Goal: Task Accomplishment & Management: Complete application form

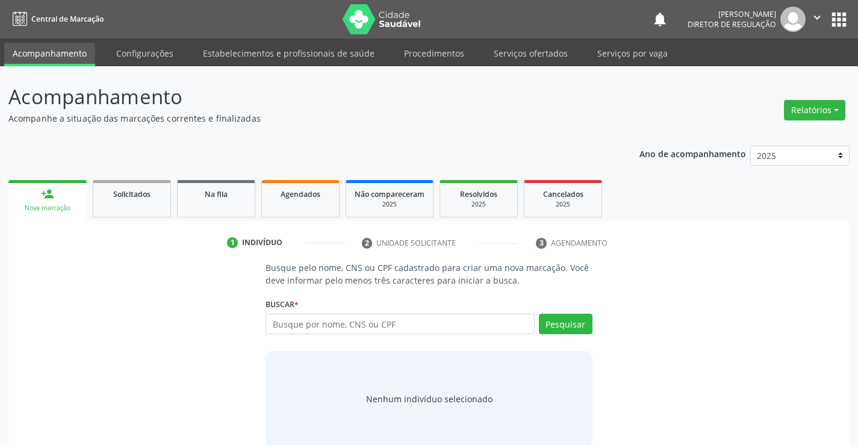
click at [323, 324] on input "text" at bounding box center [400, 324] width 269 height 20
type input "708002854735420"
click at [549, 314] on button "Pesquisar" at bounding box center [566, 324] width 54 height 20
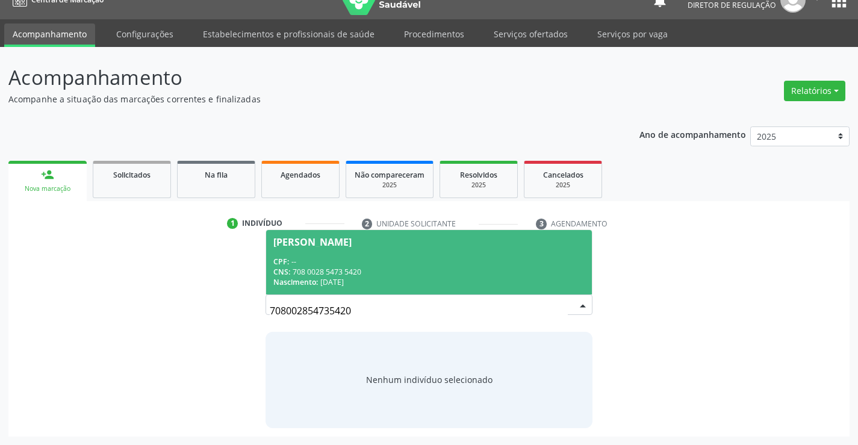
click at [411, 247] on span "[PERSON_NAME] CPF: -- CNS: 708 0028 5473 5420 Nascimento: [DATE]" at bounding box center [428, 262] width 325 height 64
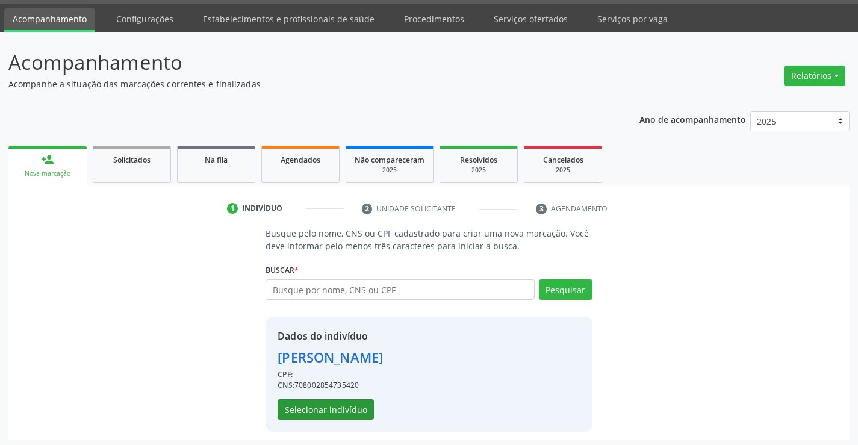
scroll to position [38, 0]
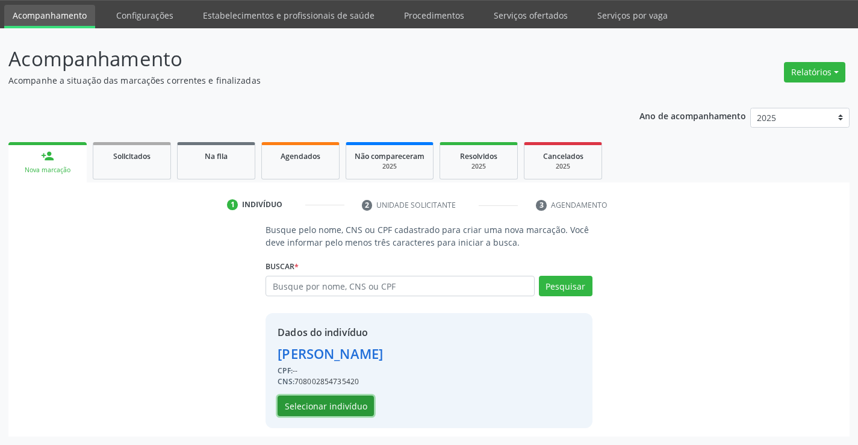
click at [359, 416] on button "Selecionar indivíduo" at bounding box center [326, 406] width 96 height 20
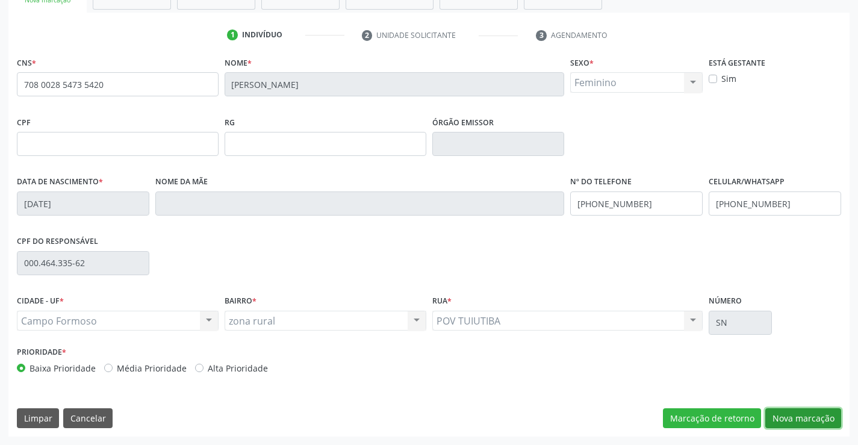
drag, startPoint x: 791, startPoint y: 424, endPoint x: 384, endPoint y: 266, distance: 436.1
click at [784, 411] on button "Nova marcação" at bounding box center [804, 418] width 76 height 20
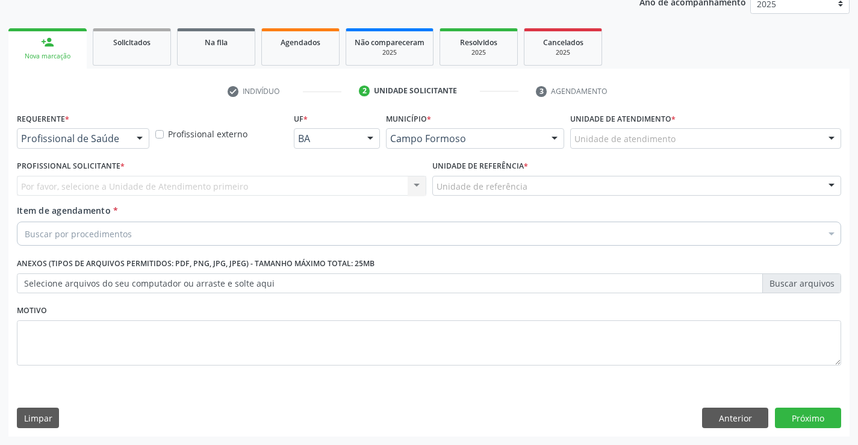
scroll to position [152, 0]
click at [136, 136] on div at bounding box center [140, 139] width 18 height 20
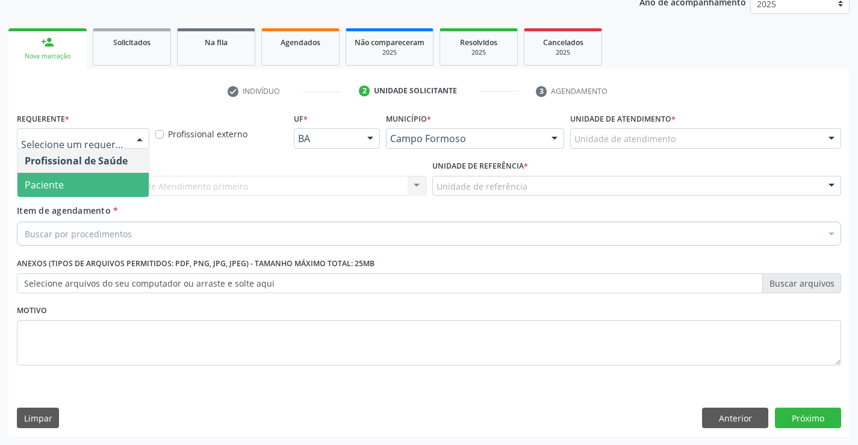
drag, startPoint x: 110, startPoint y: 188, endPoint x: 222, endPoint y: 178, distance: 112.4
click at [116, 186] on span "Paciente" at bounding box center [82, 185] width 131 height 24
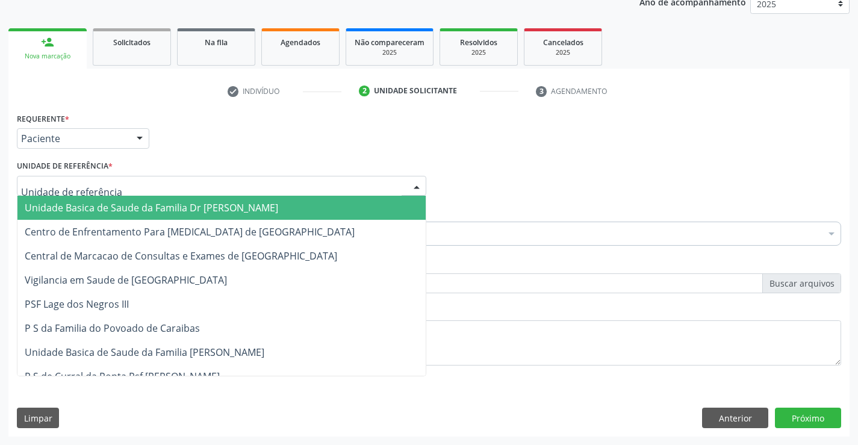
click at [222, 178] on div at bounding box center [222, 186] width 410 height 20
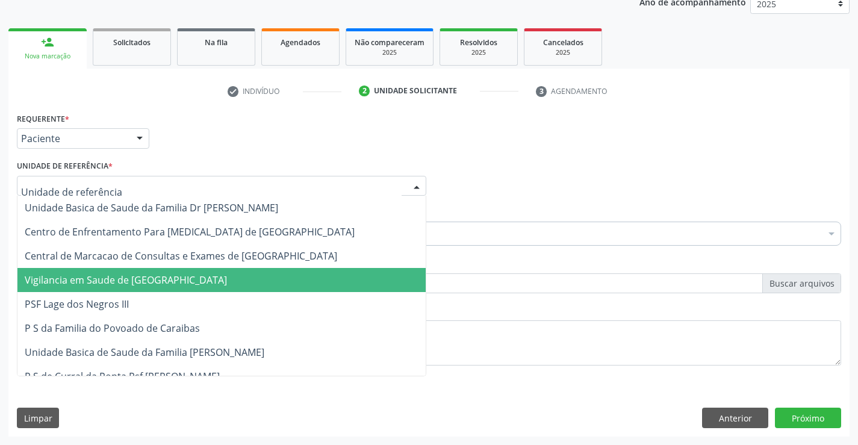
click at [256, 271] on span "Vigilancia em Saude de [GEOGRAPHIC_DATA]" at bounding box center [221, 280] width 408 height 24
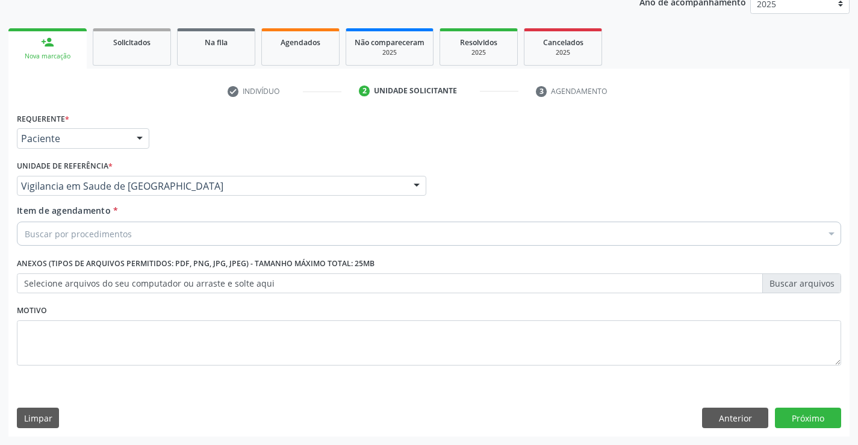
click at [258, 270] on div "Requerente * Paciente Profissional de Saúde Paciente Nenhum resultado encontrad…" at bounding box center [429, 246] width 825 height 273
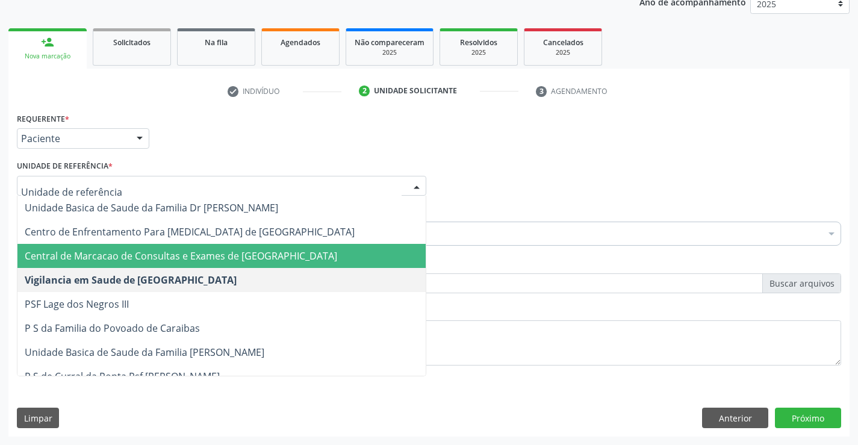
click at [216, 249] on span "Central de Marcacao de Consultas e Exames de [GEOGRAPHIC_DATA]" at bounding box center [221, 256] width 408 height 24
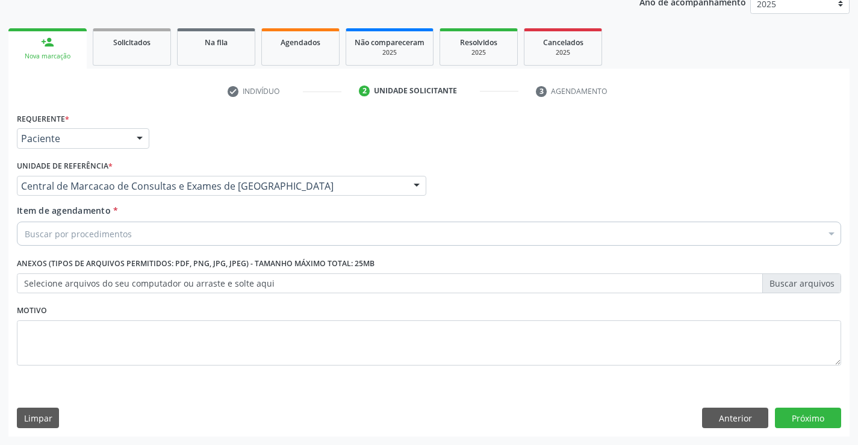
click at [207, 231] on div "Buscar por procedimentos" at bounding box center [429, 234] width 825 height 24
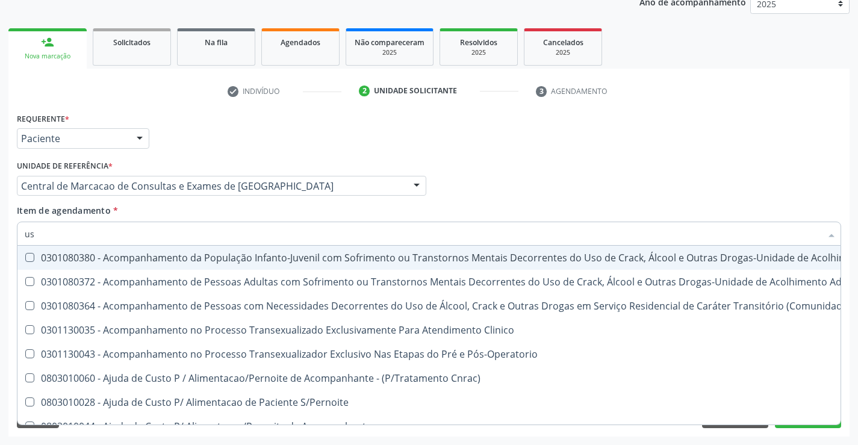
type input "usg"
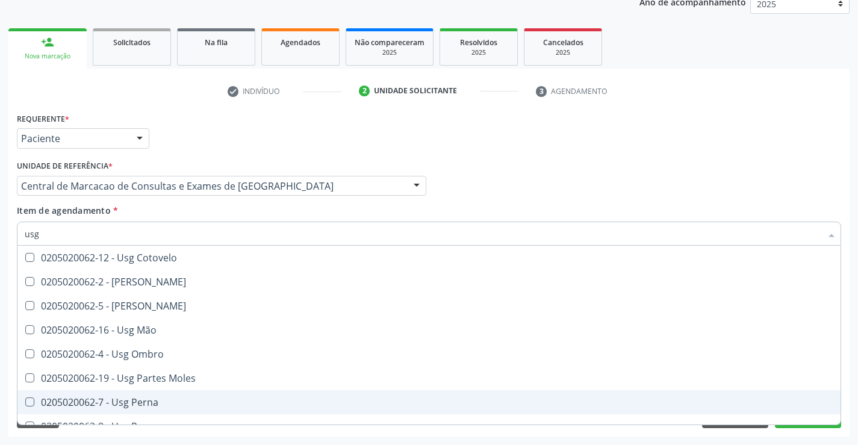
scroll to position [181, 0]
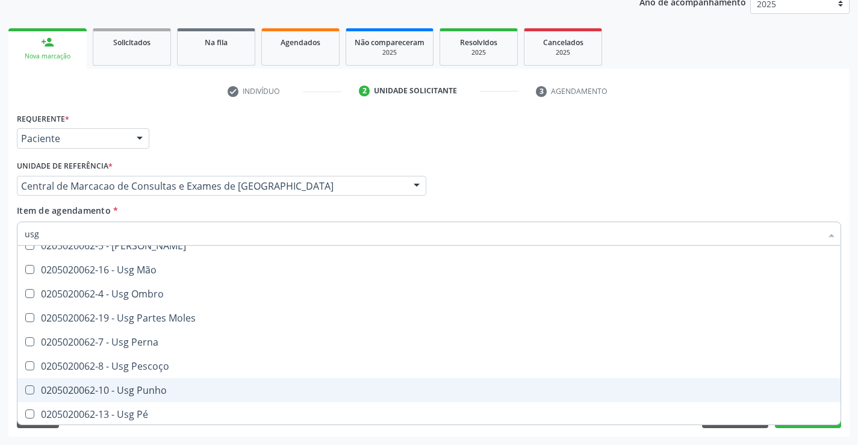
click at [184, 396] on span "0205020062-10 - Usg Punho" at bounding box center [428, 390] width 823 height 24
checkbox Punho "true"
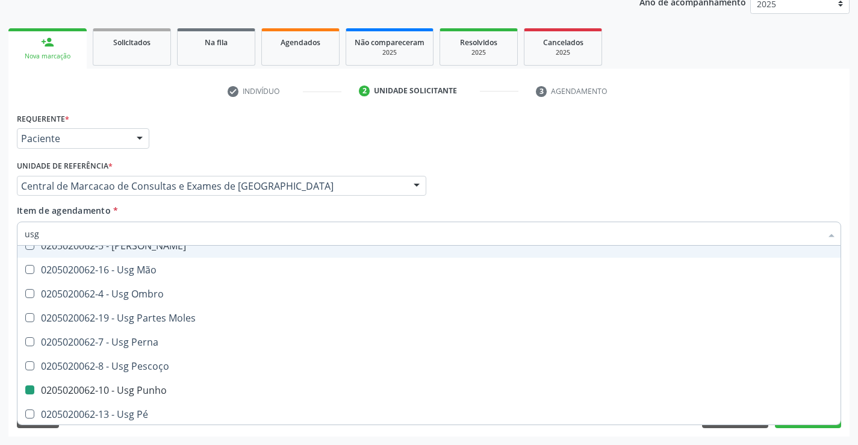
click at [713, 153] on div "Requerente * Paciente Profissional de Saúde Paciente Nenhum resultado encontrad…" at bounding box center [429, 133] width 831 height 47
checkbox Braço "true"
checkbox Punho "false"
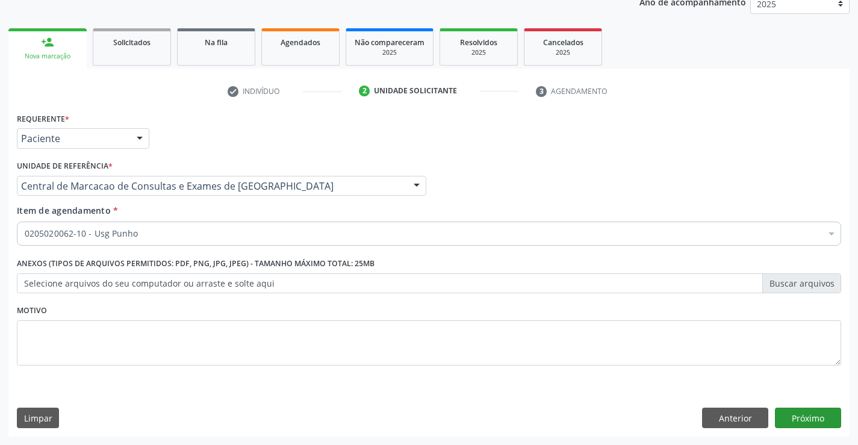
scroll to position [0, 0]
click at [820, 423] on button "Próximo" at bounding box center [808, 418] width 66 height 20
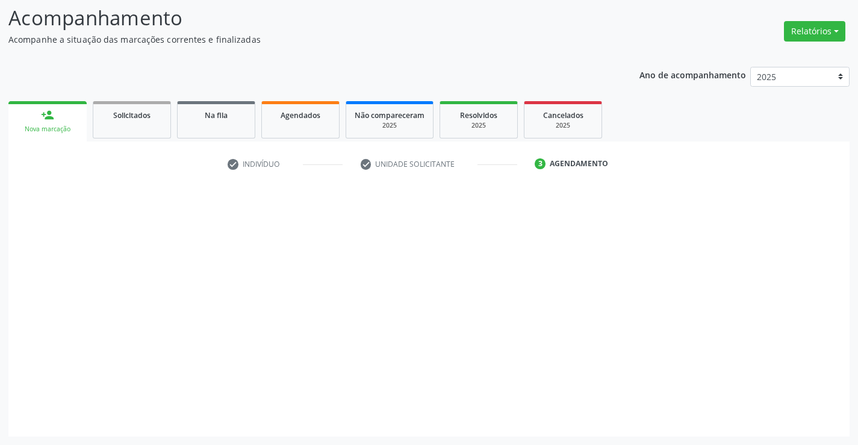
scroll to position [79, 0]
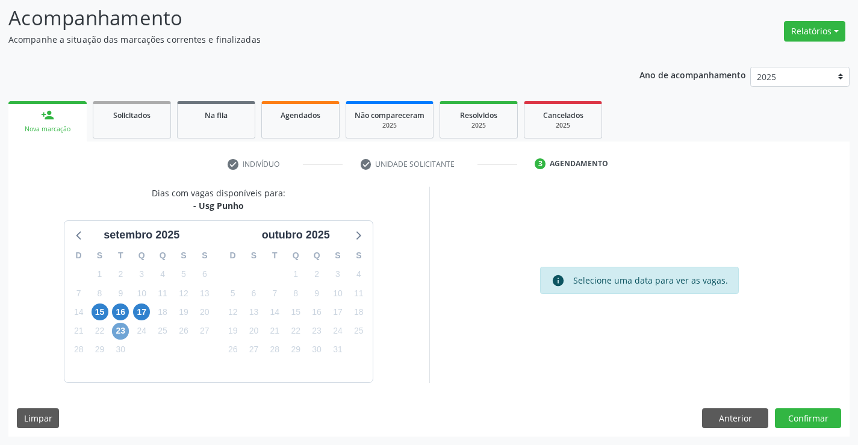
click at [122, 335] on span "23" at bounding box center [120, 331] width 17 height 17
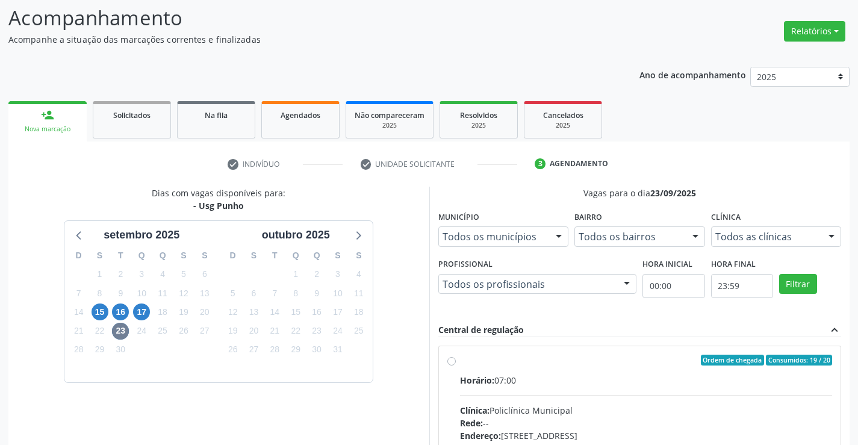
drag, startPoint x: 653, startPoint y: 388, endPoint x: 867, endPoint y: 388, distance: 213.8
radio input "true"
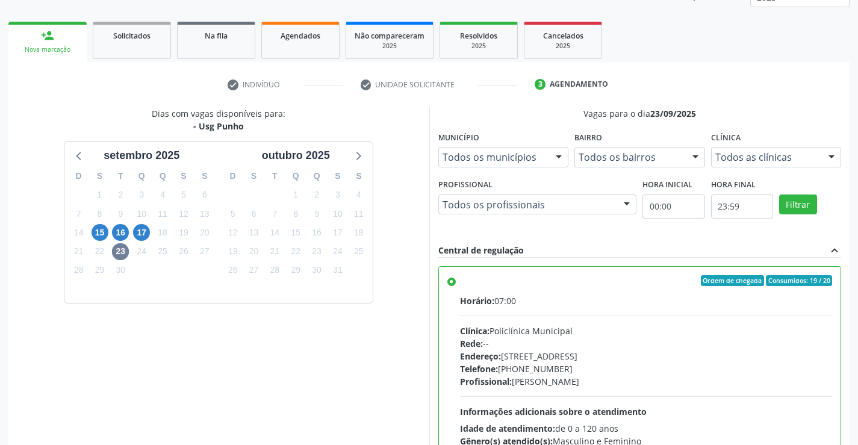
scroll to position [275, 0]
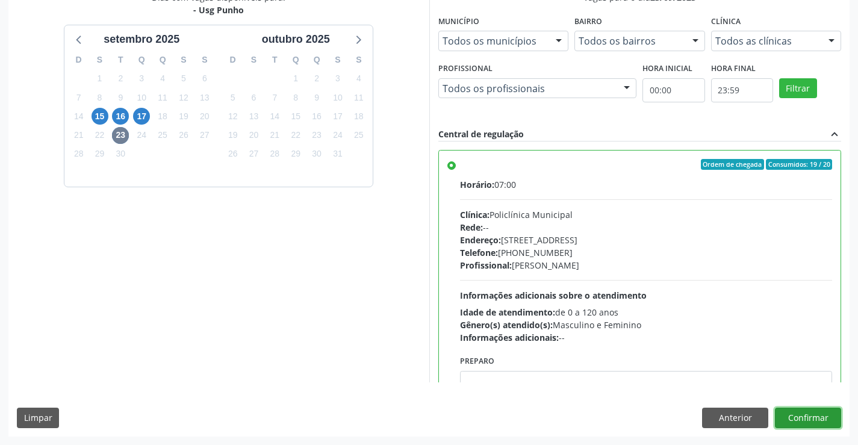
click at [809, 417] on button "Confirmar" at bounding box center [808, 418] width 66 height 20
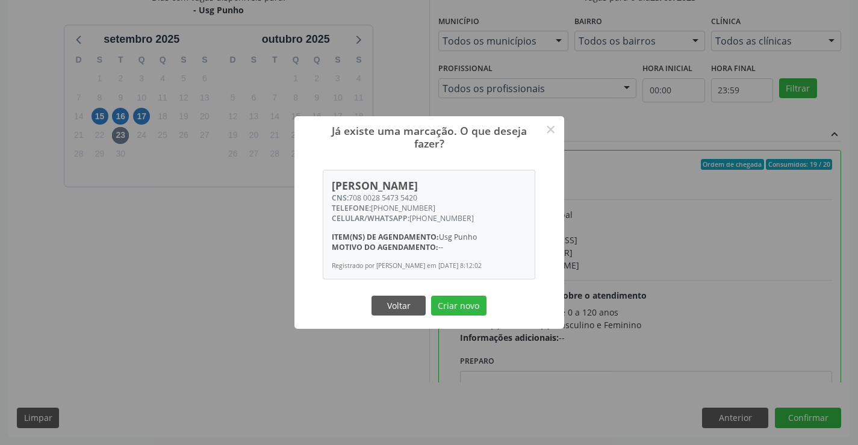
click at [431, 296] on button "Criar novo" at bounding box center [458, 306] width 55 height 20
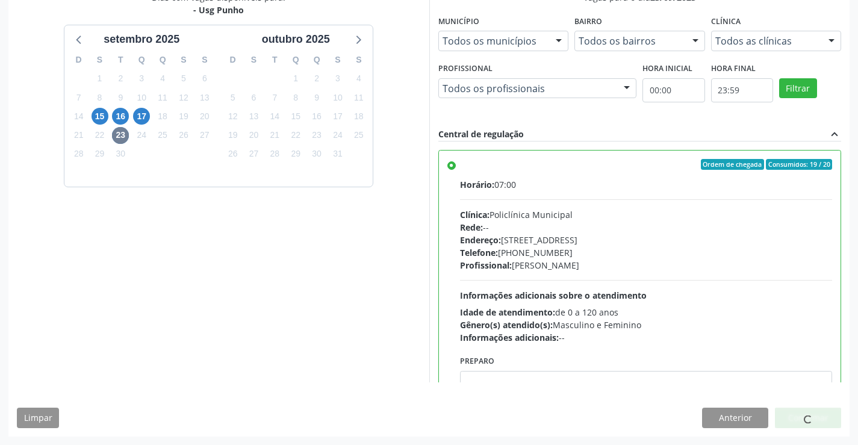
scroll to position [0, 0]
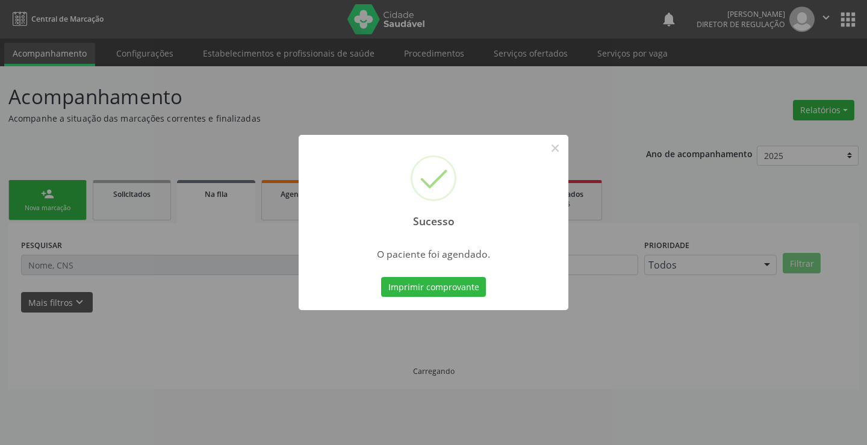
click at [381, 277] on button "Imprimir comprovante" at bounding box center [433, 287] width 105 height 20
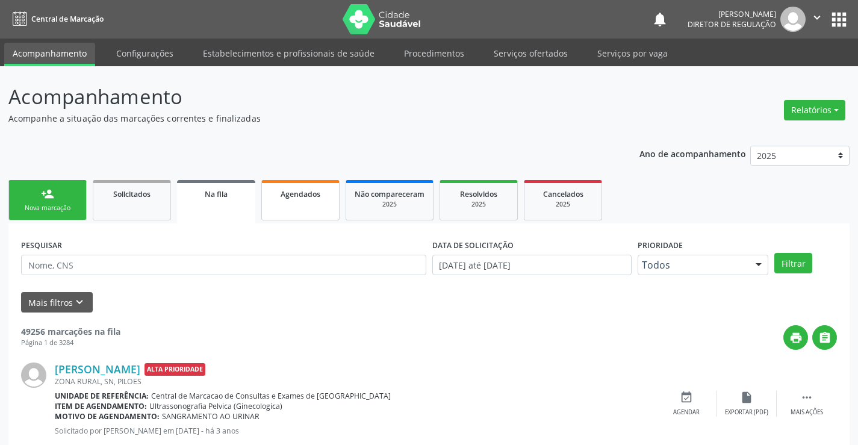
click at [309, 199] on span "Agendados" at bounding box center [301, 194] width 40 height 10
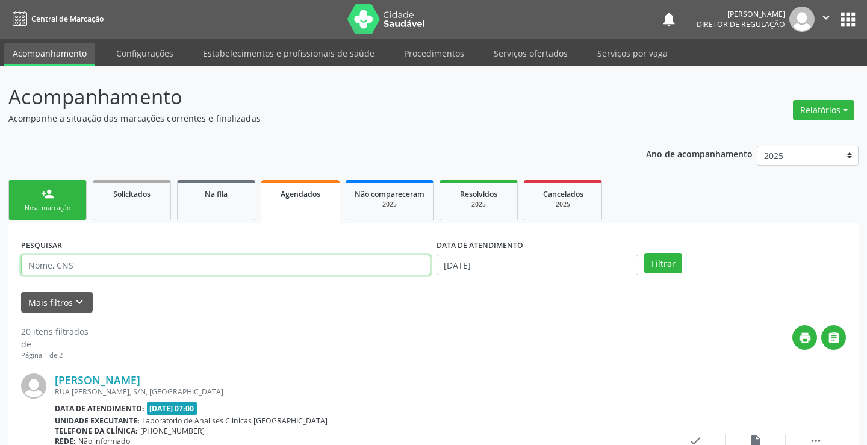
click at [61, 270] on input "text" at bounding box center [226, 265] width 410 height 20
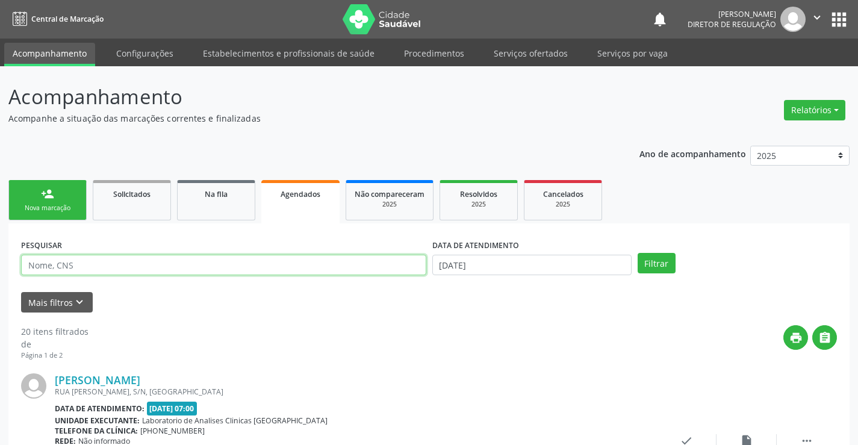
click at [61, 270] on input "text" at bounding box center [223, 265] width 405 height 20
type input "[PERSON_NAME]"
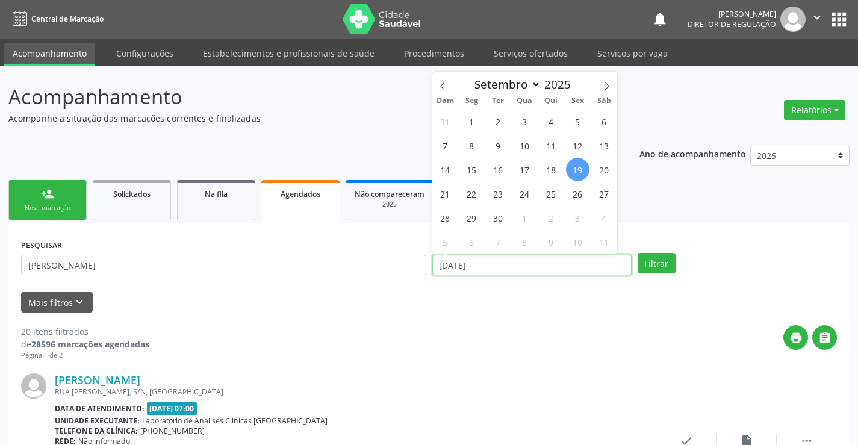
click at [495, 263] on input "[DATE]" at bounding box center [531, 265] width 199 height 20
click at [469, 186] on span "22" at bounding box center [471, 193] width 23 height 23
type input "22/09/2025"
click at [469, 186] on span "22" at bounding box center [471, 193] width 23 height 23
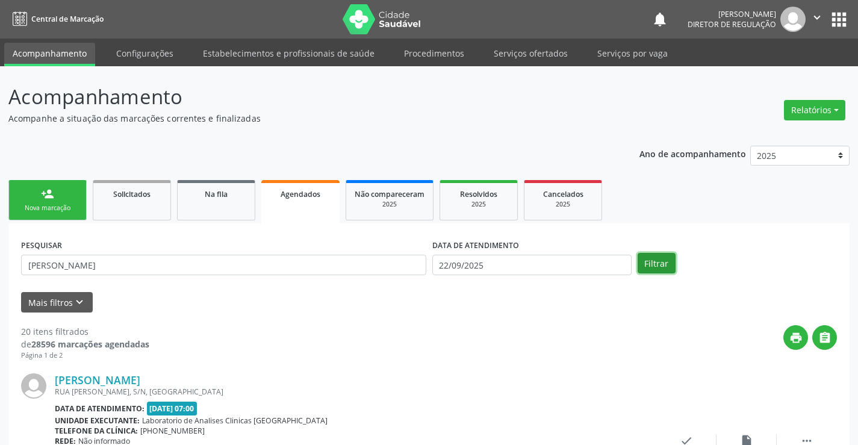
click at [655, 262] on button "Filtrar" at bounding box center [657, 263] width 38 height 20
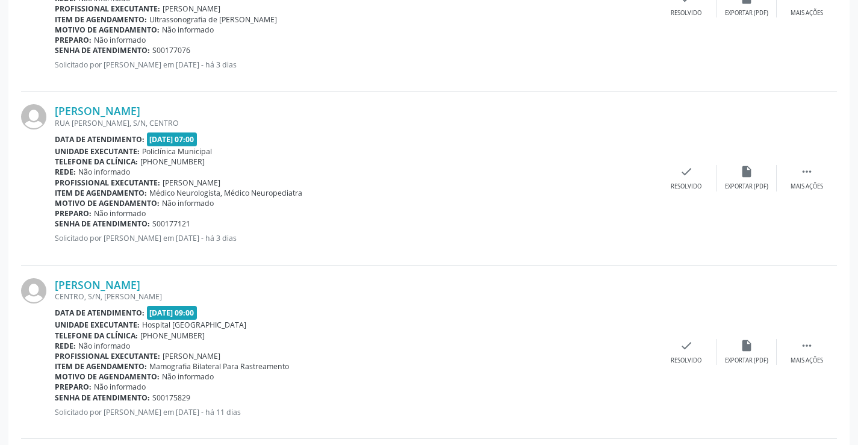
scroll to position [81, 0]
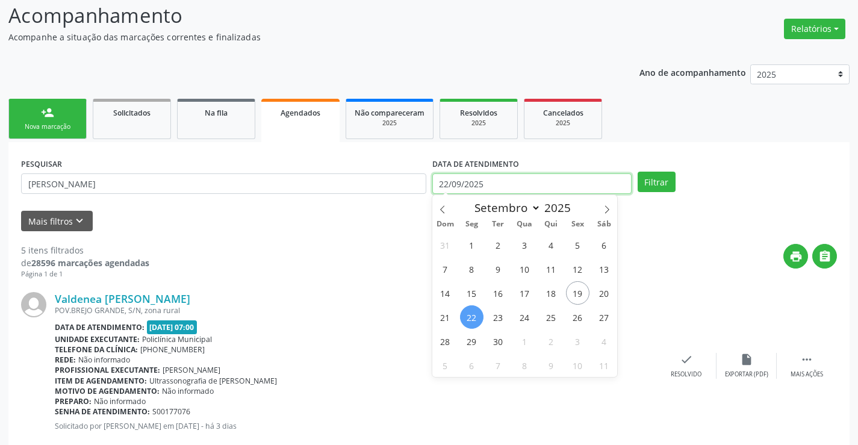
click at [525, 182] on input "22/09/2025" at bounding box center [531, 183] width 199 height 20
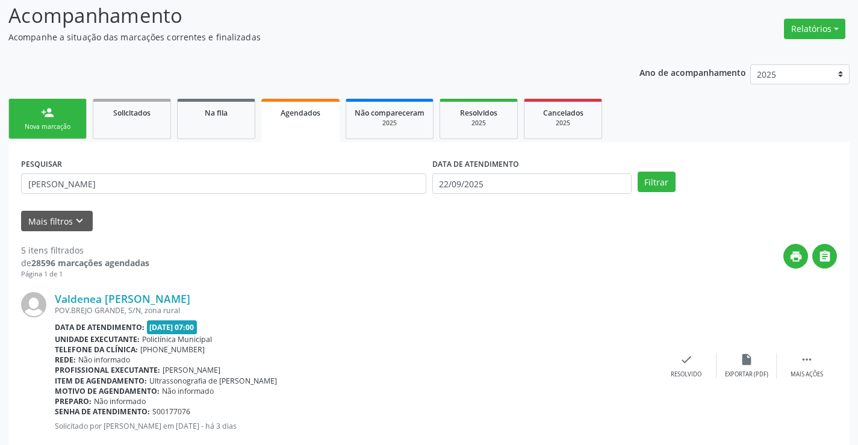
click at [335, 331] on div "Data de atendimento: [DATE] 07:00" at bounding box center [356, 327] width 602 height 14
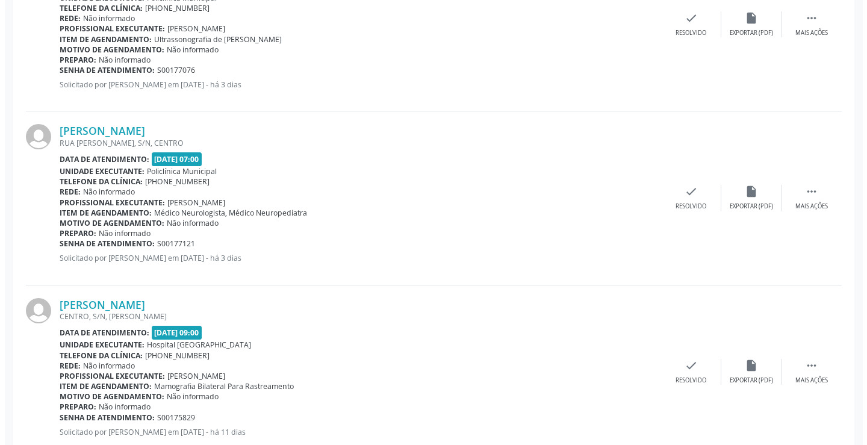
scroll to position [443, 0]
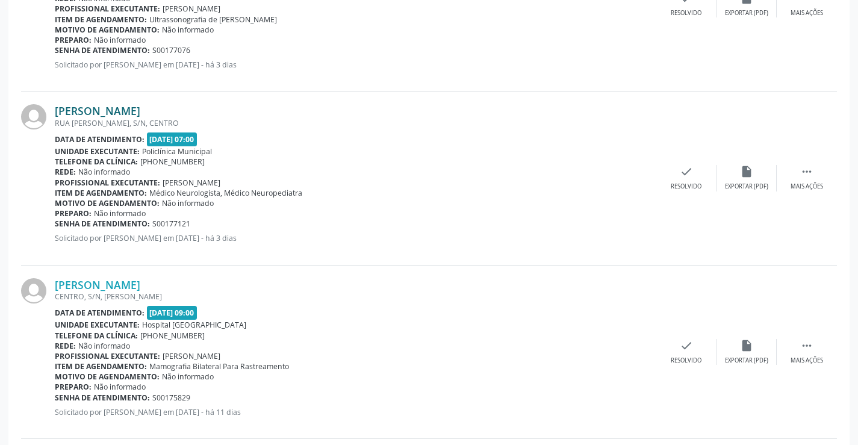
click at [140, 116] on link "[PERSON_NAME]" at bounding box center [98, 110] width 86 height 13
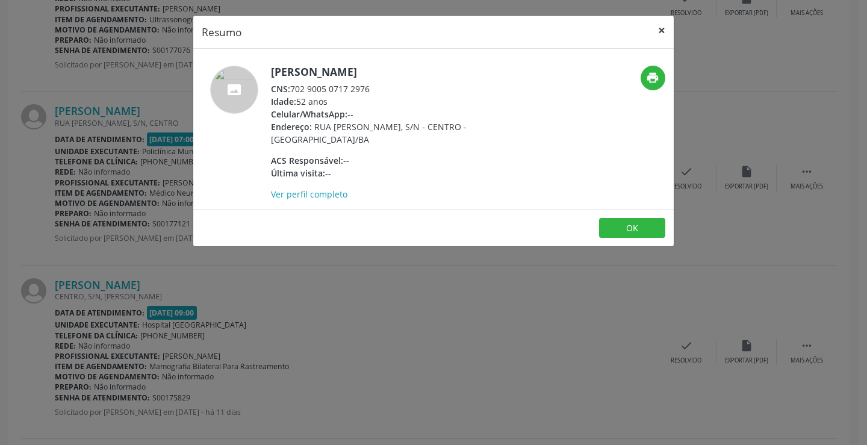
click at [667, 28] on button "×" at bounding box center [662, 31] width 24 height 30
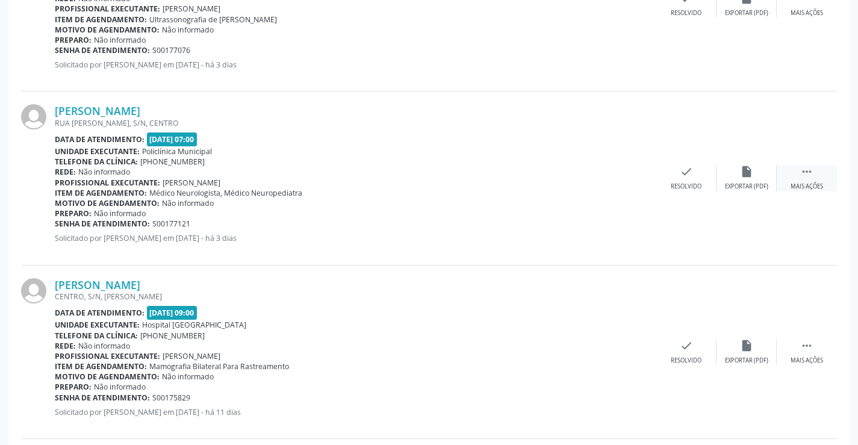
click at [799, 173] on div " Mais ações" at bounding box center [807, 178] width 60 height 26
click at [634, 176] on div "cancel Cancelar" at bounding box center [626, 178] width 60 height 26
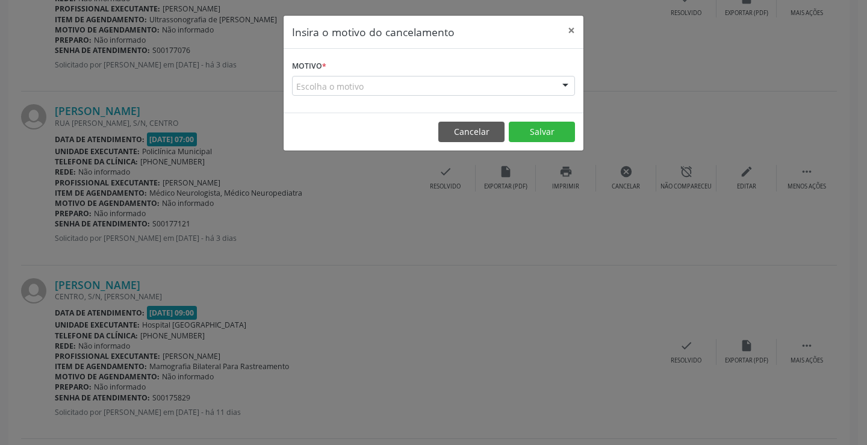
click at [423, 71] on form "Motivo * Escolha o motivo Outro Médico - Participação em eventos (ex: congresso…" at bounding box center [433, 76] width 283 height 39
click at [422, 80] on div "Escolha o motivo" at bounding box center [433, 86] width 283 height 20
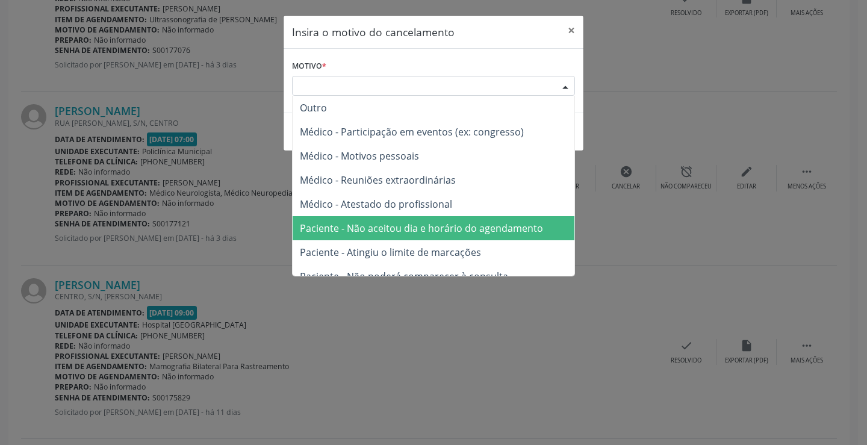
click at [420, 223] on span "Paciente - Não aceitou dia e horário do agendamento" at bounding box center [421, 228] width 243 height 13
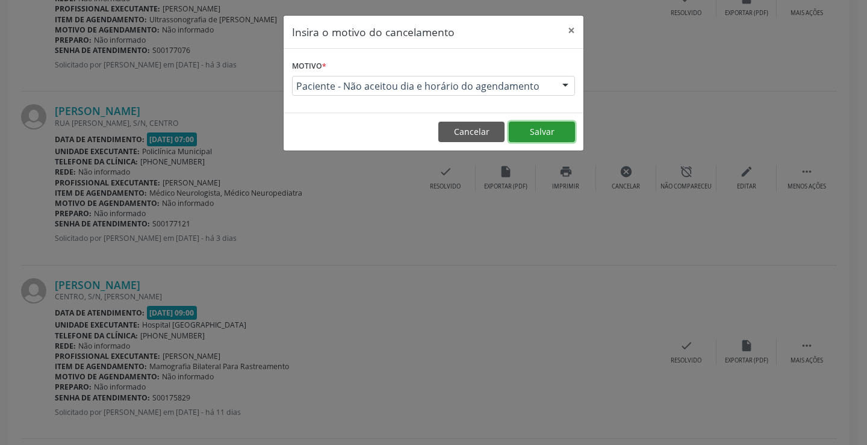
click at [517, 131] on button "Salvar" at bounding box center [542, 132] width 66 height 20
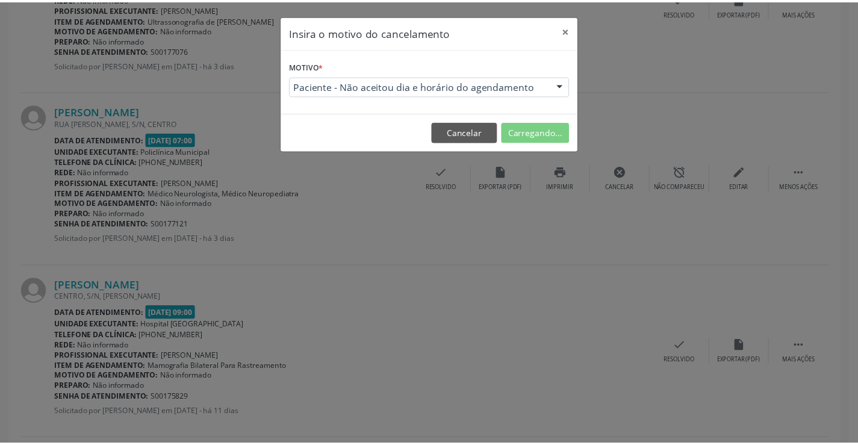
scroll to position [0, 0]
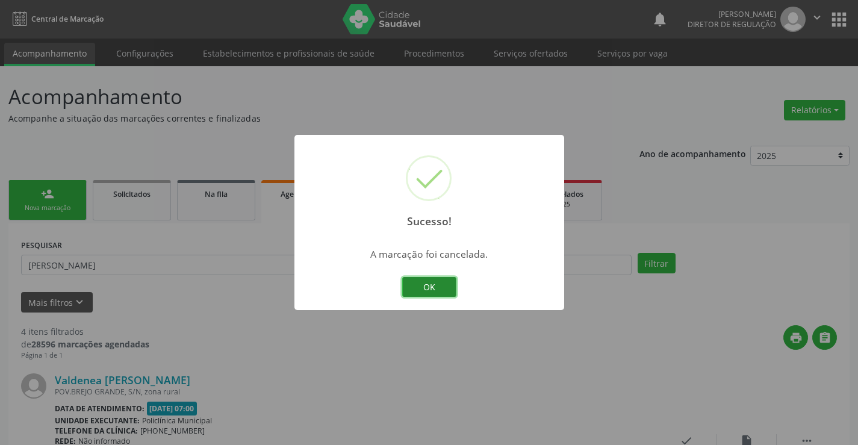
click at [431, 289] on button "OK" at bounding box center [429, 287] width 54 height 20
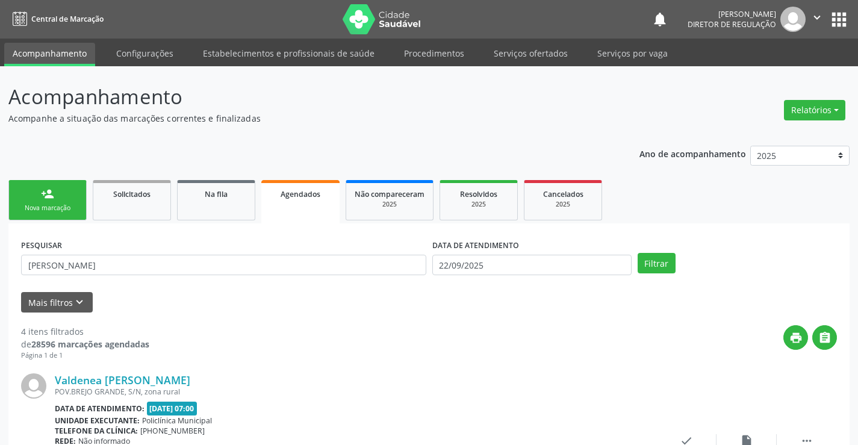
click at [70, 213] on link "person_add Nova marcação" at bounding box center [47, 200] width 78 height 40
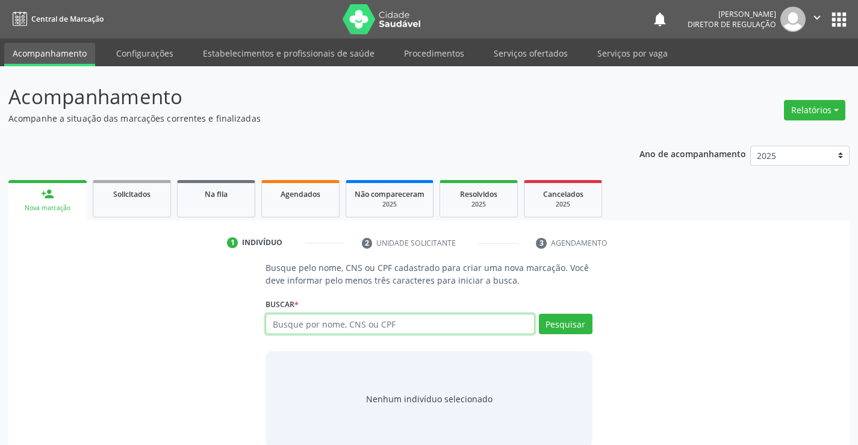
click at [367, 320] on input "text" at bounding box center [400, 324] width 269 height 20
type input "704608616056620"
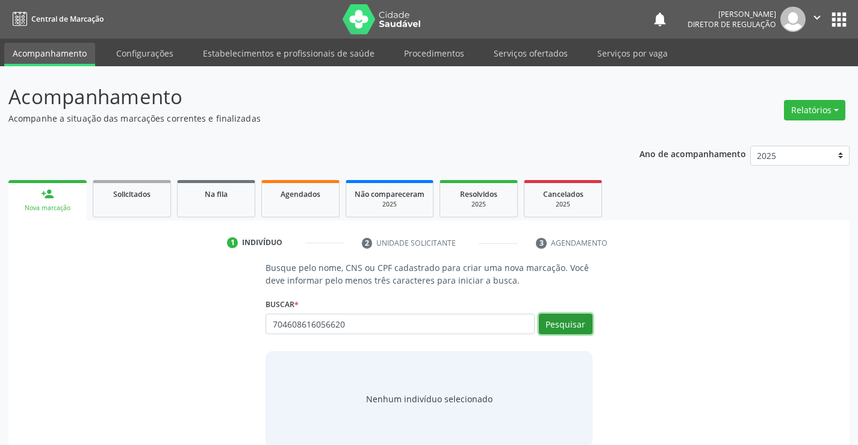
click at [569, 324] on button "Pesquisar" at bounding box center [566, 324] width 54 height 20
click at [567, 338] on div "Pesquisar" at bounding box center [564, 328] width 58 height 29
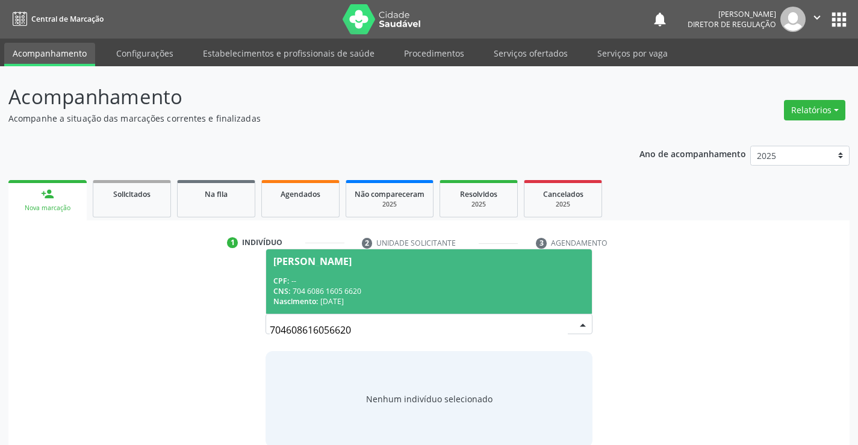
click at [392, 307] on div "Nascimento: [DATE]" at bounding box center [428, 301] width 311 height 10
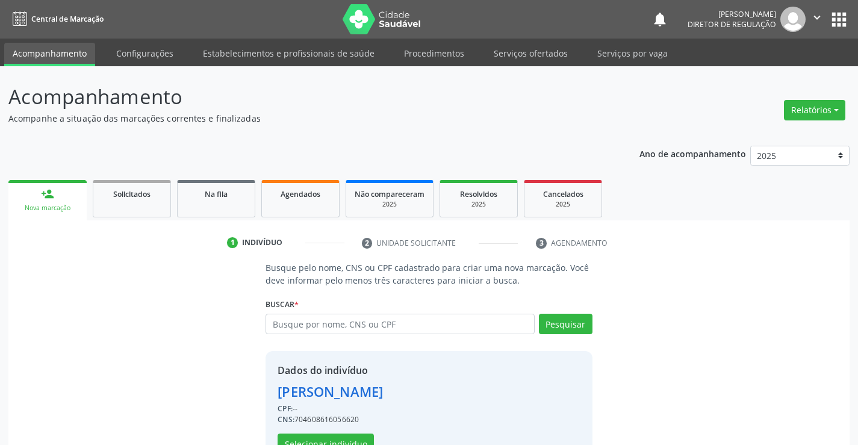
scroll to position [38, 0]
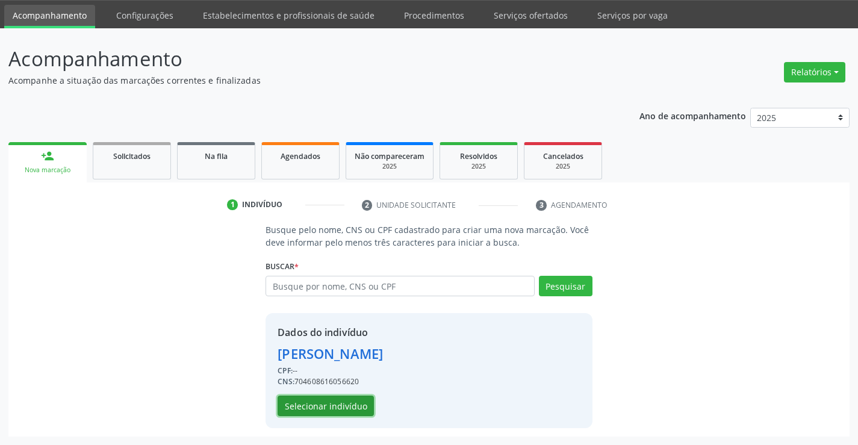
click at [344, 405] on button "Selecionar indivíduo" at bounding box center [326, 406] width 96 height 20
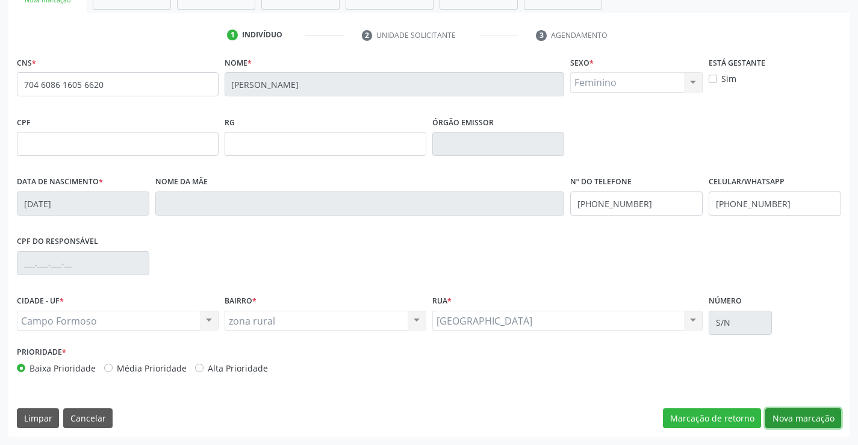
drag, startPoint x: 796, startPoint y: 411, endPoint x: 664, endPoint y: 349, distance: 145.8
click at [796, 410] on button "Nova marcação" at bounding box center [804, 418] width 76 height 20
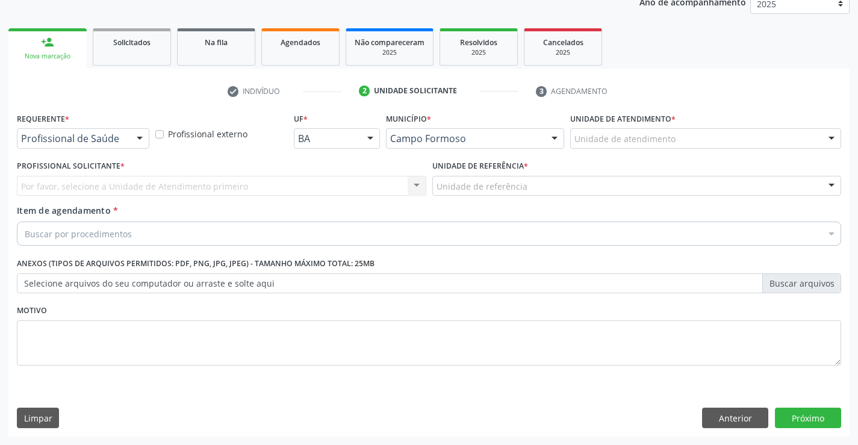
scroll to position [152, 0]
drag, startPoint x: 142, startPoint y: 137, endPoint x: 140, endPoint y: 144, distance: 7.6
click at [142, 137] on div at bounding box center [140, 139] width 18 height 20
drag, startPoint x: 130, startPoint y: 198, endPoint x: 192, endPoint y: 184, distance: 63.4
click at [137, 195] on div "Requerente * Profissional de Saúde Profissional de Saúde Paciente Nenhum result…" at bounding box center [429, 246] width 825 height 273
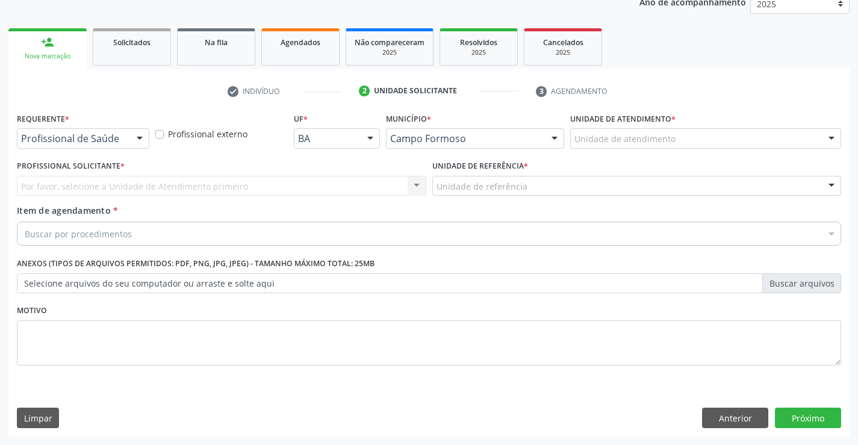
click at [196, 184] on div "Por favor, selecione a Unidade de Atendimento primeiro Nenhum resultado encontr…" at bounding box center [222, 186] width 410 height 20
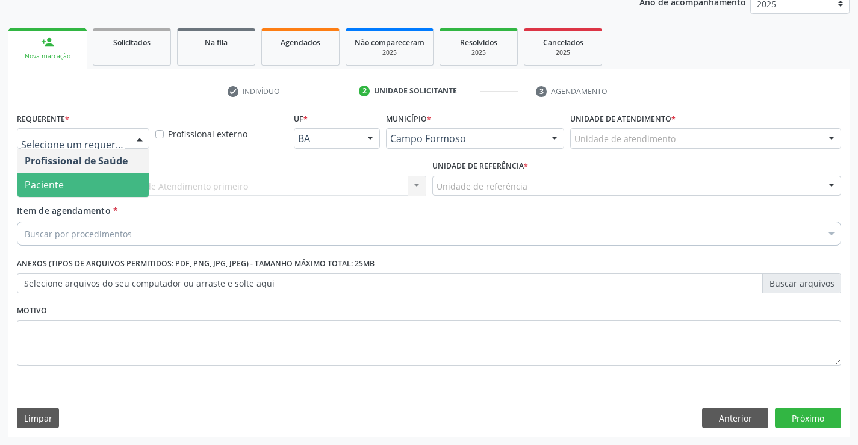
click at [114, 178] on span "Paciente" at bounding box center [82, 185] width 131 height 24
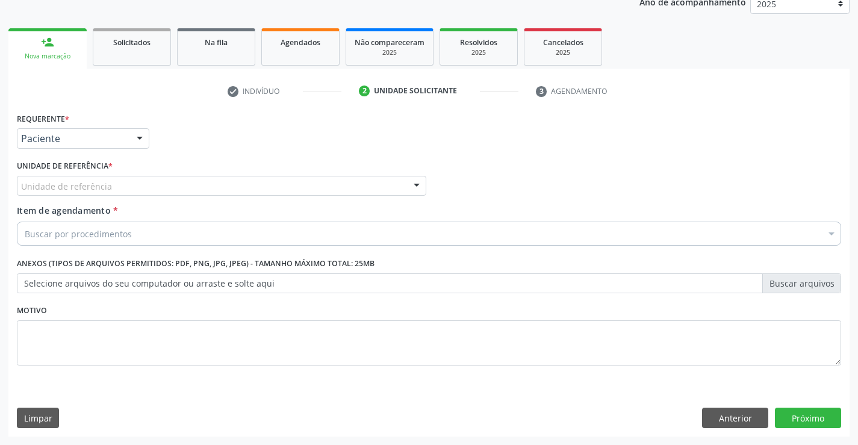
click at [198, 182] on div "Unidade de referência" at bounding box center [222, 186] width 410 height 20
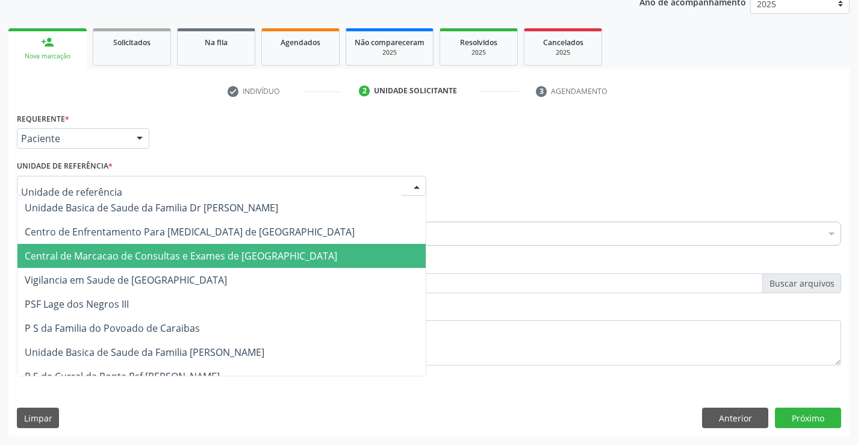
click at [213, 252] on span "Central de Marcacao de Consultas e Exames de [GEOGRAPHIC_DATA]" at bounding box center [181, 255] width 313 height 13
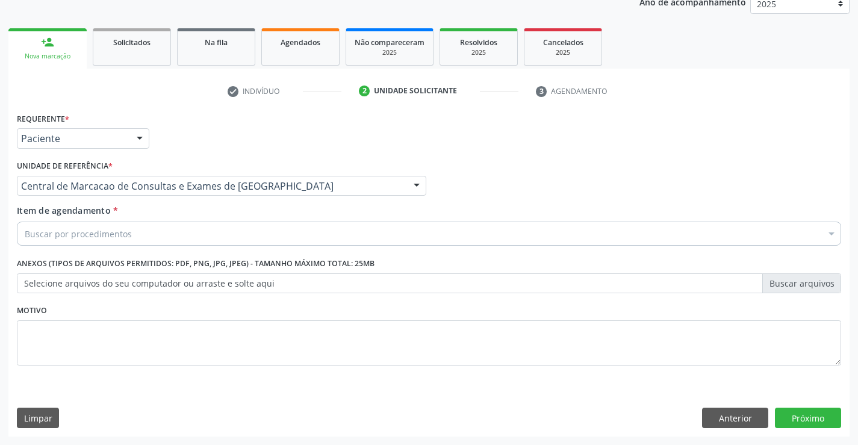
click at [249, 236] on div "Buscar por procedimentos" at bounding box center [429, 234] width 825 height 24
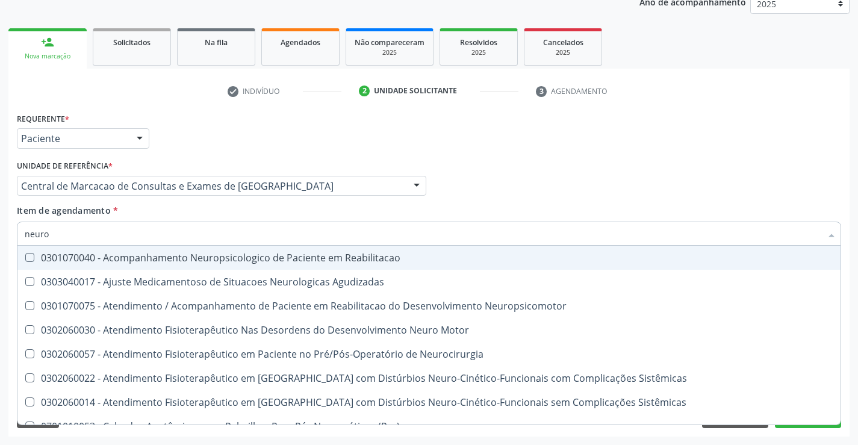
type input "neurol"
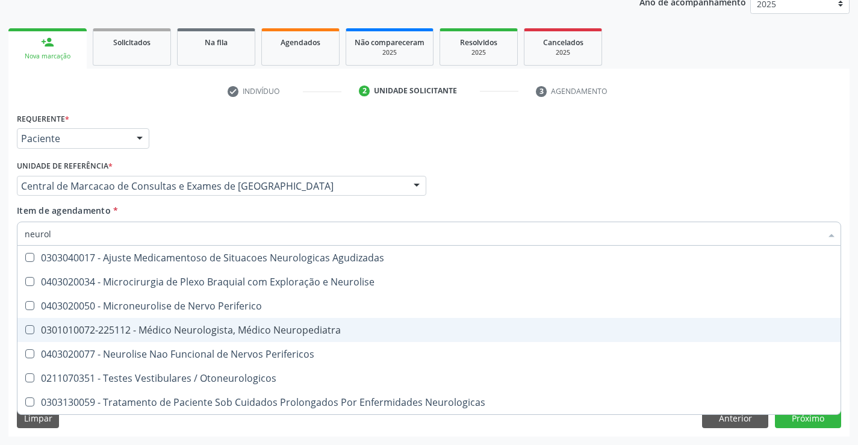
drag, startPoint x: 273, startPoint y: 335, endPoint x: 705, endPoint y: 407, distance: 438.4
click at [273, 335] on div "0301010072-225112 - Médico Neurologista, Médico Neuropediatra" at bounding box center [429, 330] width 809 height 10
checkbox Neuropediatra "true"
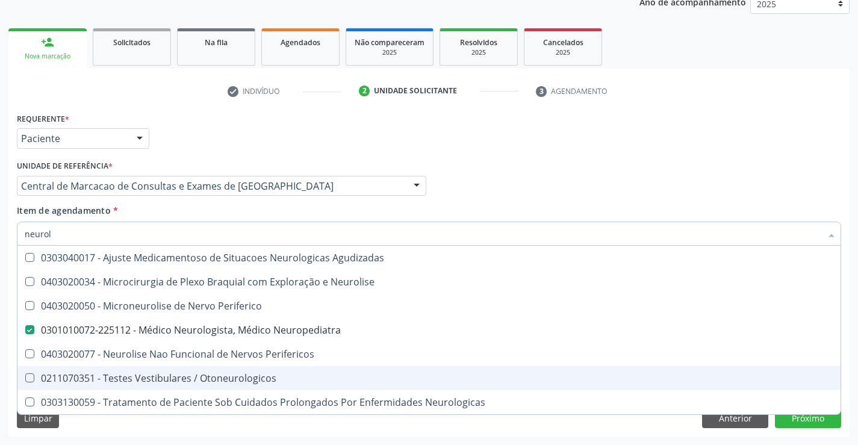
click at [835, 87] on ul "check Indivíduo 2 Unidade solicitante 3 Agendamento" at bounding box center [428, 91] width 841 height 20
checkbox Neurolise "true"
checkbox Neuropediatra "false"
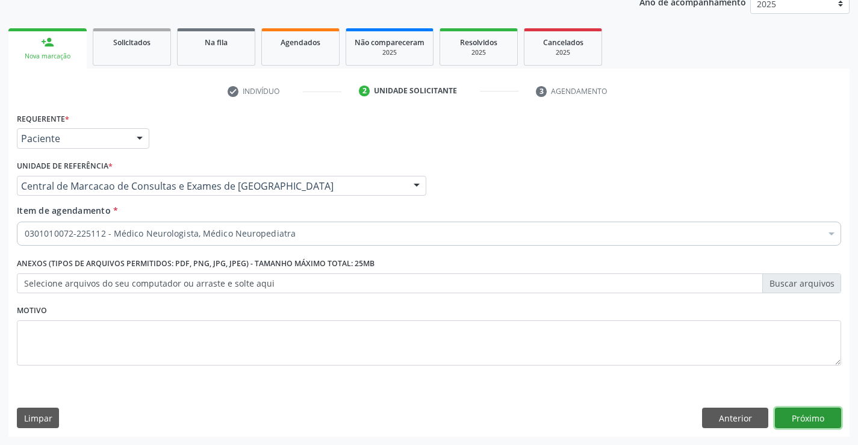
click at [808, 418] on button "Próximo" at bounding box center [808, 418] width 66 height 20
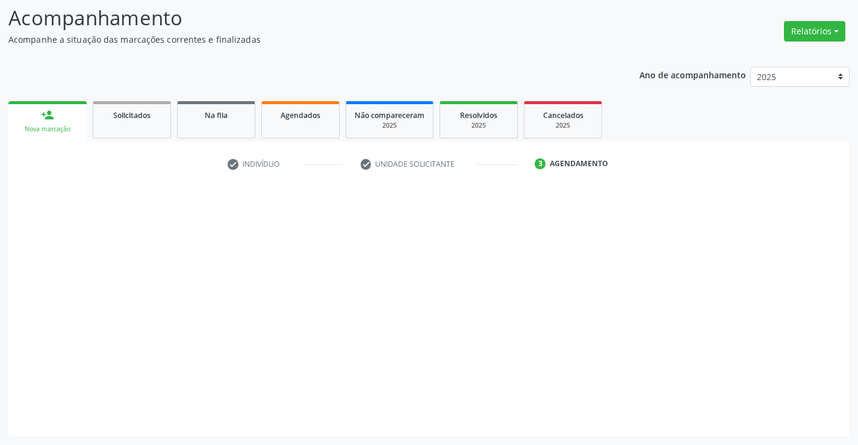
scroll to position [79, 0]
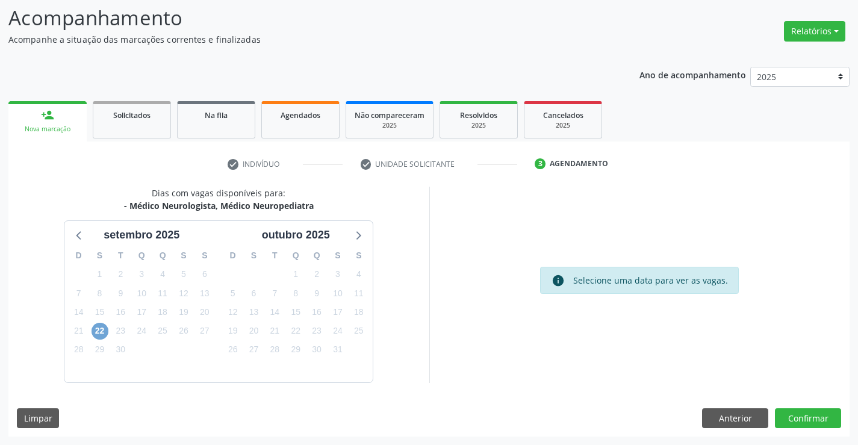
click at [100, 334] on span "22" at bounding box center [100, 331] width 17 height 17
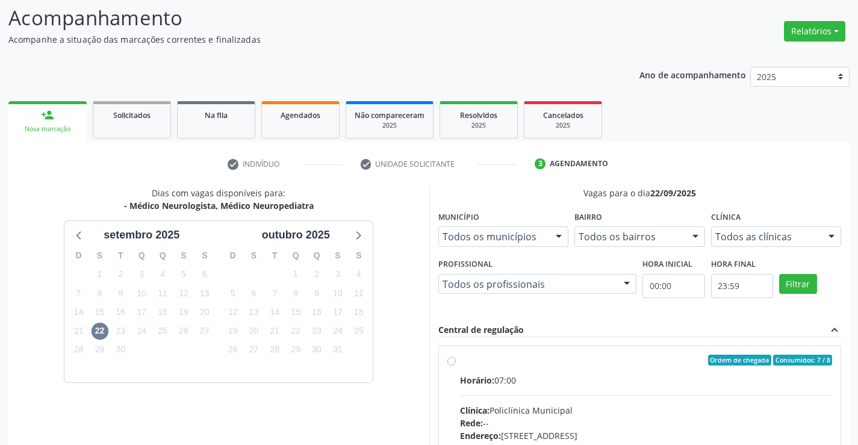
click at [548, 360] on div "Ordem de chegada Consumidos: 7 / 8" at bounding box center [646, 360] width 373 height 11
click at [456, 360] on input "Ordem de chegada Consumidos: 7 / 8 Horário: 07:00 Clínica: Policlínica Municipa…" at bounding box center [452, 360] width 8 height 11
radio input "true"
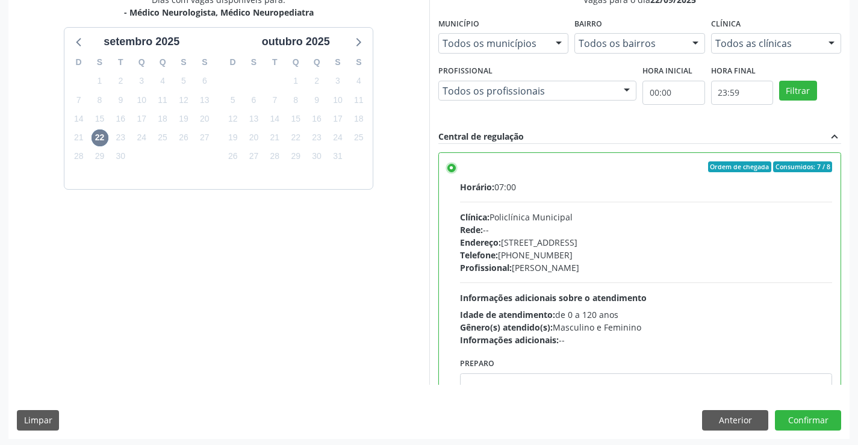
scroll to position [275, 0]
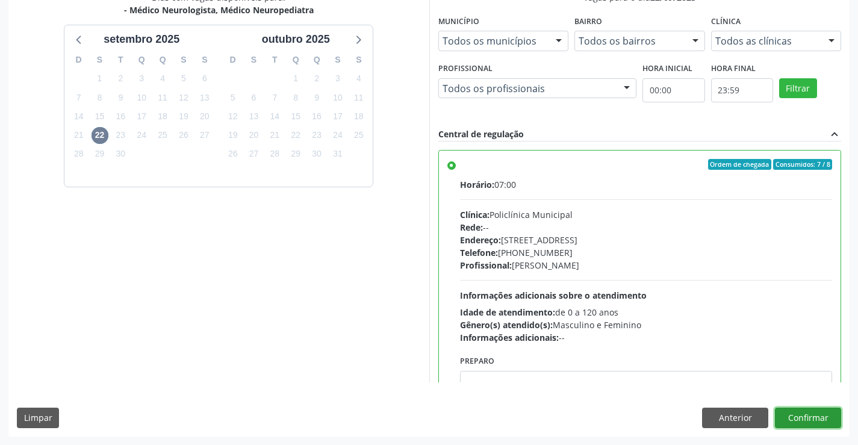
click at [786, 419] on button "Confirmar" at bounding box center [808, 418] width 66 height 20
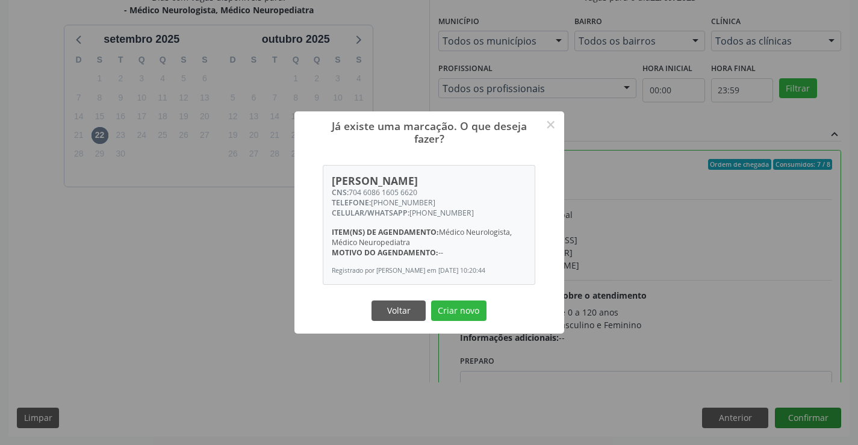
click at [431, 301] on button "Criar novo" at bounding box center [458, 311] width 55 height 20
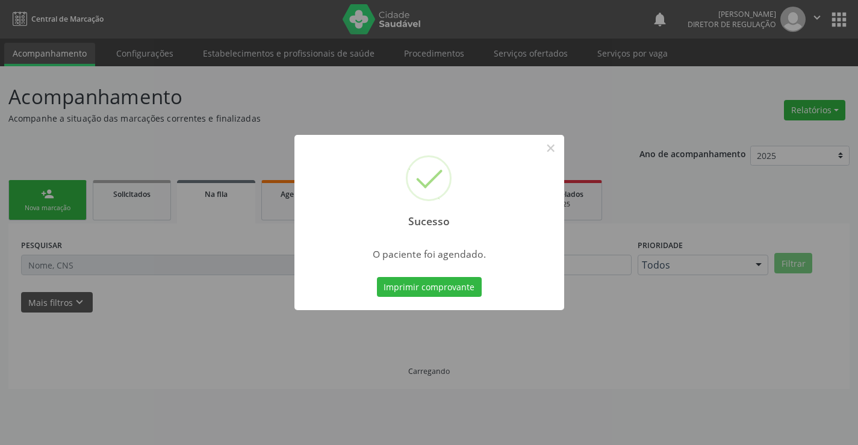
scroll to position [0, 0]
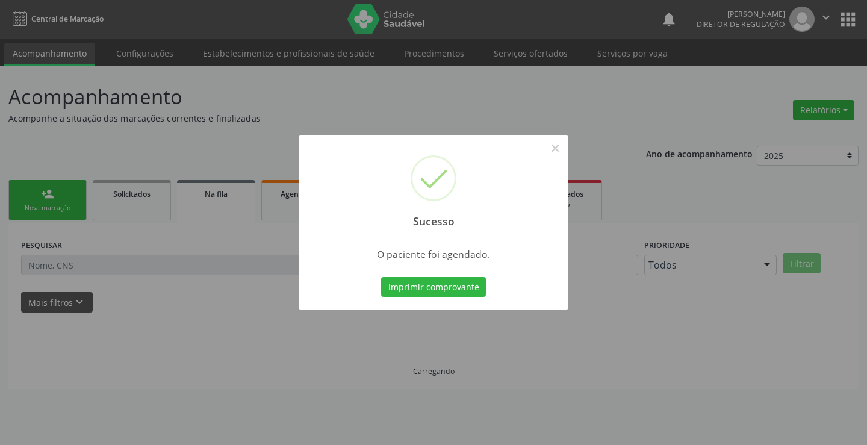
click at [381, 277] on button "Imprimir comprovante" at bounding box center [433, 287] width 105 height 20
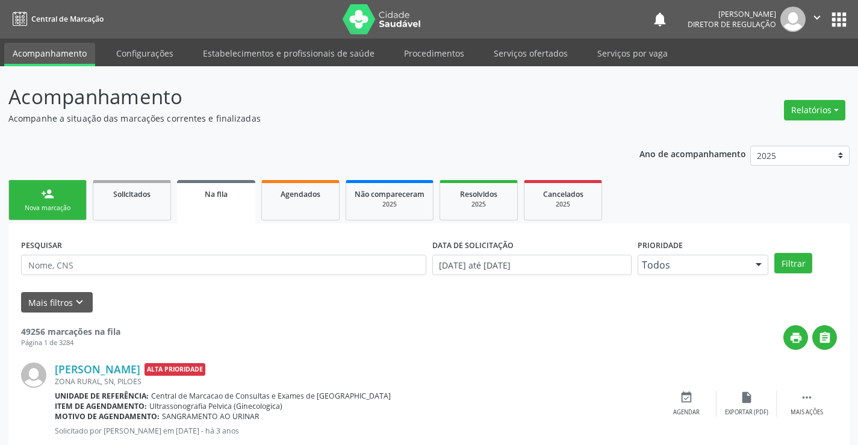
click at [812, 16] on icon "" at bounding box center [817, 17] width 13 height 13
click at [766, 68] on link "Sair" at bounding box center [786, 73] width 83 height 17
